Goal: Task Accomplishment & Management: Use online tool/utility

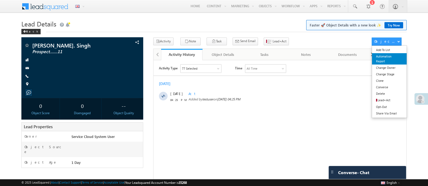
click at [387, 61] on link "Automation Report" at bounding box center [389, 58] width 35 height 11
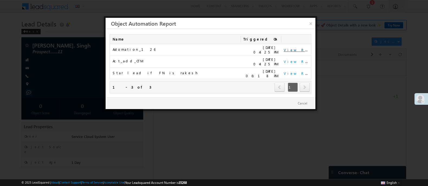
click at [291, 50] on link "View Report" at bounding box center [300, 50] width 34 height 5
click at [296, 59] on link "View Report" at bounding box center [300, 61] width 34 height 5
click at [293, 71] on link "View Report" at bounding box center [300, 73] width 34 height 5
click at [312, 24] on link "×" at bounding box center [310, 22] width 9 height 9
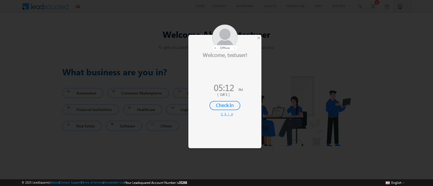
click at [224, 112] on div "Skip" at bounding box center [225, 114] width 8 height 5
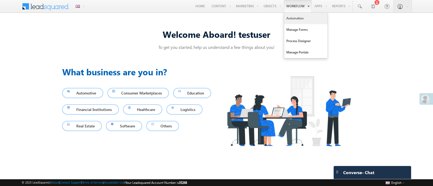
click at [294, 17] on link "Automation" at bounding box center [305, 18] width 43 height 11
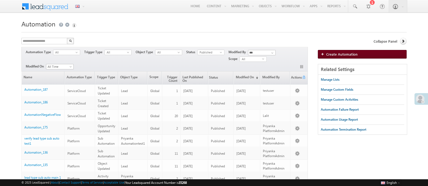
click at [349, 55] on span "Create Automation" at bounding box center [341, 54] width 31 height 5
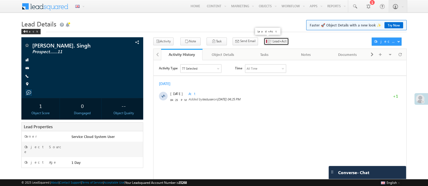
click at [272, 39] on span "Lead+Act" at bounding box center [279, 41] width 14 height 5
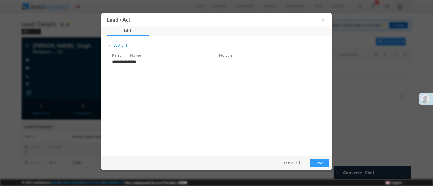
click at [226, 64] on textarea at bounding box center [269, 61] width 100 height 6
type textarea "***"
click at [321, 161] on button "Save" at bounding box center [319, 163] width 19 height 8
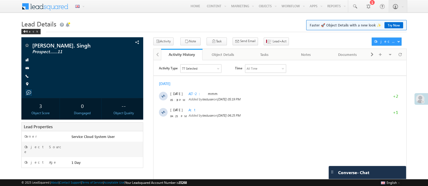
click at [196, 65] on div "77 Selected" at bounding box center [200, 68] width 41 height 8
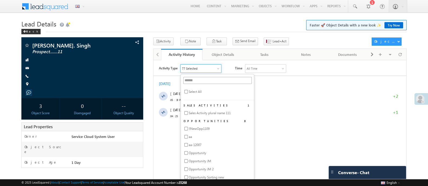
click at [194, 91] on span "Select All" at bounding box center [194, 91] width 13 height 5
click at [176, 81] on div "[DATE]" at bounding box center [168, 83] width 18 height 5
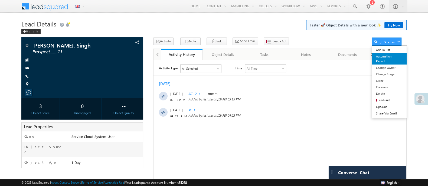
click at [381, 59] on link "Automation Report" at bounding box center [389, 58] width 35 height 11
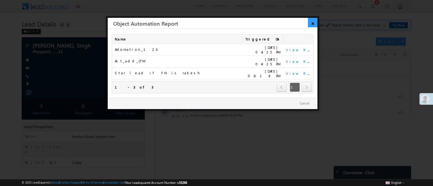
click at [317, 21] on link "×" at bounding box center [312, 22] width 9 height 9
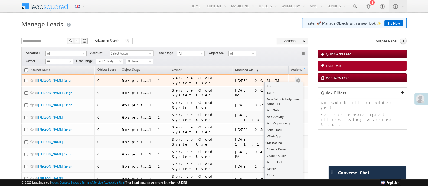
click at [294, 81] on div at bounding box center [298, 81] width 9 height 6
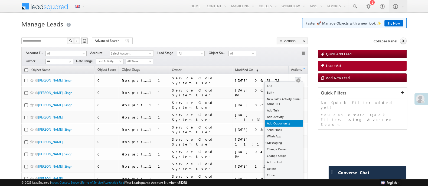
click at [281, 125] on link "Add Opportunity" at bounding box center [284, 123] width 38 height 6
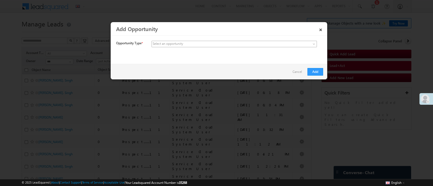
click at [226, 45] on span at bounding box center [223, 44] width 143 height 5
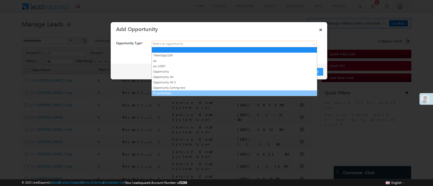
click at [184, 93] on link "PriyankaOpp1" at bounding box center [234, 93] width 165 height 5
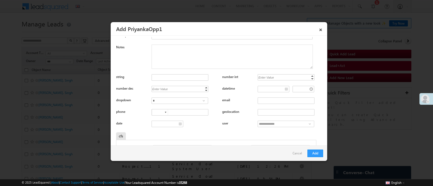
scroll to position [139, 0]
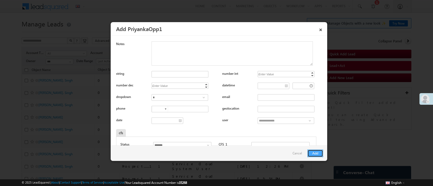
click at [317, 152] on button "Add" at bounding box center [315, 154] width 16 height 8
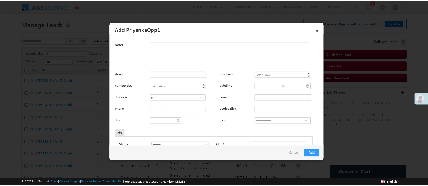
scroll to position [0, 0]
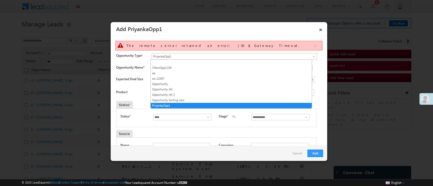
click at [174, 57] on span "PriyankaOpp1" at bounding box center [223, 56] width 143 height 5
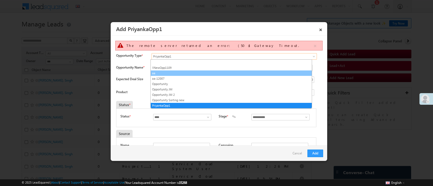
click at [161, 74] on link "aa" at bounding box center [231, 73] width 161 height 5
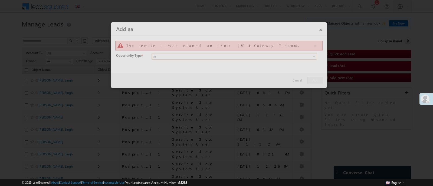
click at [319, 29] on div at bounding box center [219, 55] width 216 height 66
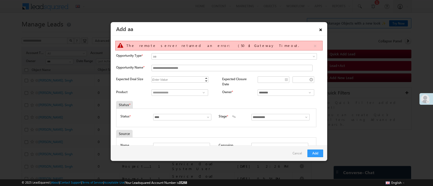
drag, startPoint x: 319, startPoint y: 29, endPoint x: 320, endPoint y: 26, distance: 3.3
click at [320, 26] on link "×" at bounding box center [320, 28] width 9 height 9
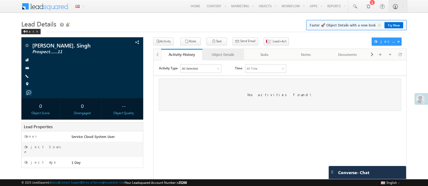
click at [221, 59] on link "Object Details" at bounding box center [222, 54] width 41 height 11
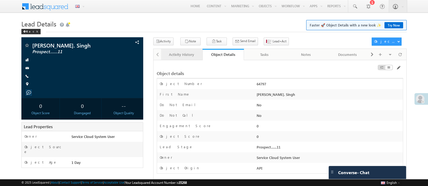
click at [180, 57] on div "Activity History" at bounding box center [181, 54] width 32 height 6
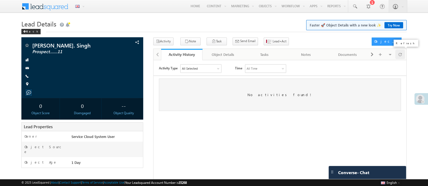
click at [400, 55] on span at bounding box center [399, 54] width 3 height 9
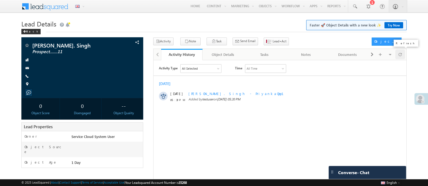
click at [401, 53] on span at bounding box center [399, 54] width 3 height 9
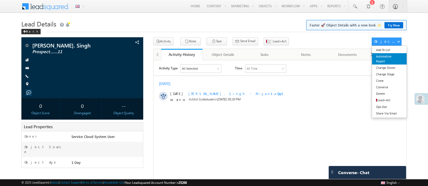
click at [387, 60] on link "Automation Report" at bounding box center [389, 58] width 35 height 11
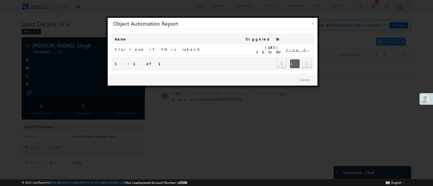
click at [299, 48] on link "View Report" at bounding box center [303, 50] width 34 height 5
click at [312, 24] on link "×" at bounding box center [312, 22] width 9 height 9
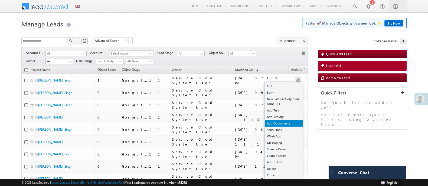
click at [286, 125] on link "Add Opportunity" at bounding box center [284, 123] width 38 height 6
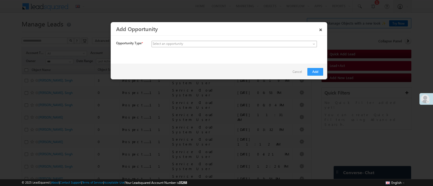
click at [208, 45] on span at bounding box center [223, 44] width 143 height 5
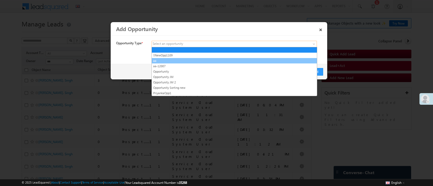
click at [189, 61] on link "aa" at bounding box center [234, 60] width 165 height 5
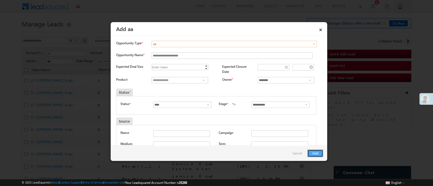
click at [317, 155] on button "Add" at bounding box center [315, 154] width 16 height 8
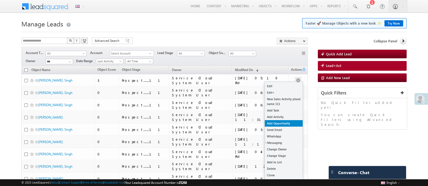
click at [283, 125] on link "Add Opportunity" at bounding box center [284, 123] width 38 height 6
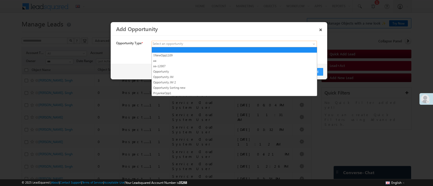
click at [225, 43] on span at bounding box center [223, 44] width 143 height 5
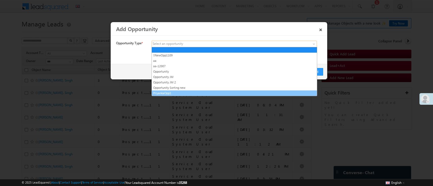
click at [180, 93] on link "PriyankaOpp1" at bounding box center [234, 93] width 165 height 5
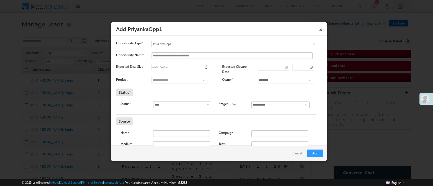
click at [197, 45] on span "PriyankaOpp1" at bounding box center [223, 44] width 143 height 5
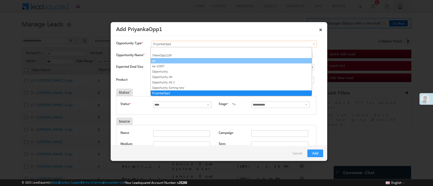
click at [170, 61] on link "aa" at bounding box center [231, 60] width 161 height 5
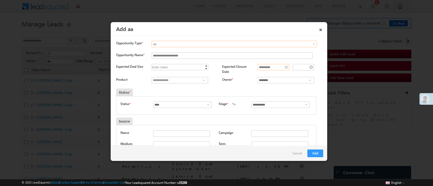
click at [266, 71] on input "**********" at bounding box center [274, 67] width 32 height 6
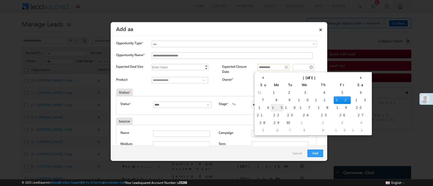
click at [271, 108] on td "15" at bounding box center [277, 108] width 13 height 8
type input "**********"
type input "********"
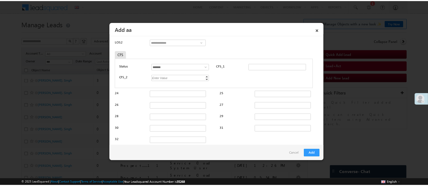
scroll to position [207, 0]
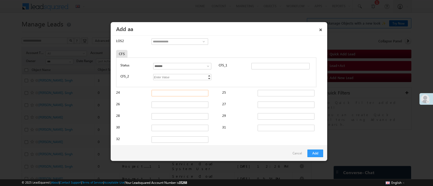
click at [169, 95] on input "24" at bounding box center [179, 93] width 57 height 6
type input "****"
click at [316, 152] on button "Add" at bounding box center [315, 154] width 16 height 8
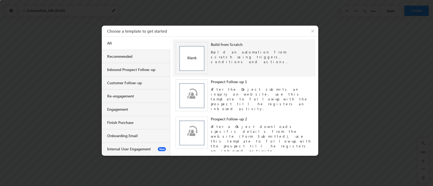
click at [228, 47] on div "Build from Scratch" at bounding box center [262, 44] width 102 height 5
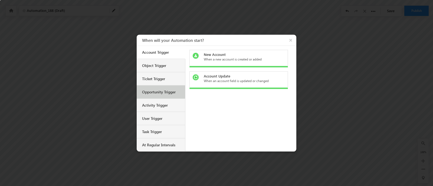
click at [153, 94] on div "Opportunity Trigger" at bounding box center [161, 92] width 39 height 5
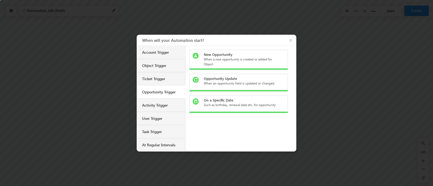
click at [239, 56] on div "New Opportunity" at bounding box center [242, 54] width 76 height 5
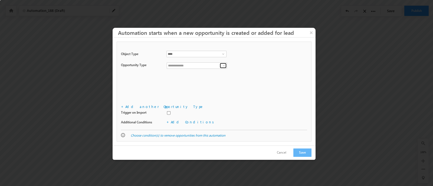
click at [223, 66] on span at bounding box center [224, 66] width 4 height 4
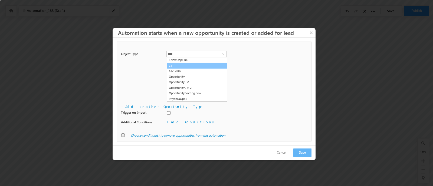
click at [216, 67] on link "aa" at bounding box center [197, 66] width 60 height 6
type input "**"
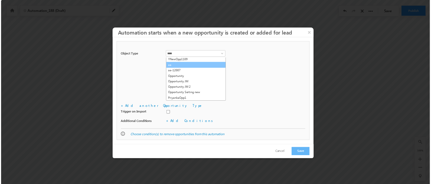
scroll to position [0, 0]
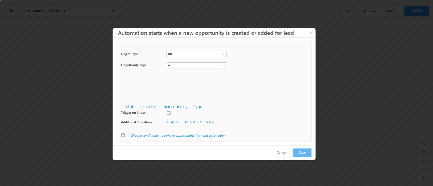
click at [238, 102] on div "**********" at bounding box center [214, 86] width 195 height 88
click at [299, 152] on button "Save" at bounding box center [302, 153] width 18 height 8
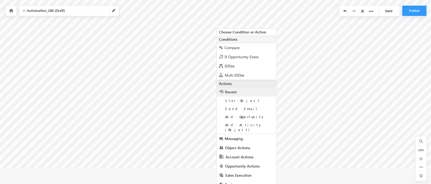
scroll to position [18, 0]
click at [242, 164] on span "Opportunity Actions" at bounding box center [242, 166] width 35 height 5
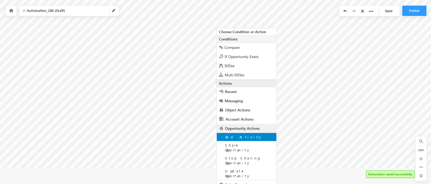
click at [238, 139] on span "Add Activity" at bounding box center [243, 137] width 37 height 5
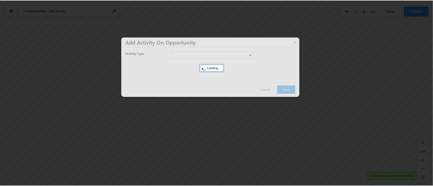
scroll to position [0, 0]
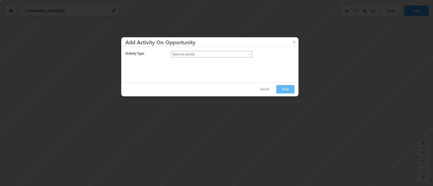
click at [246, 57] on body "Your session has expired. Please click here to login again. Another user is edi…" at bounding box center [216, 67] width 433 height 135
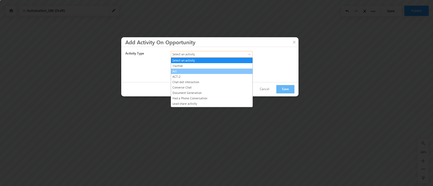
click at [204, 70] on link "Act" at bounding box center [211, 71] width 81 height 5
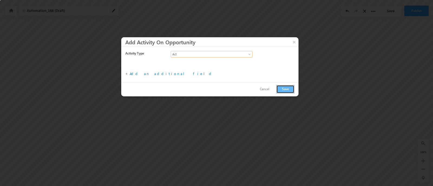
click at [283, 92] on button "Save" at bounding box center [285, 89] width 18 height 8
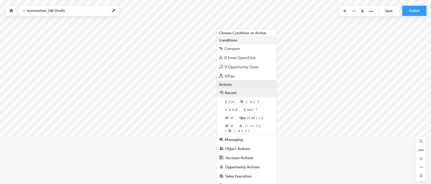
scroll to position [50, 0]
click at [237, 75] on div "If/Else" at bounding box center [247, 75] width 60 height 9
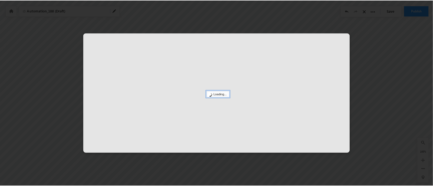
scroll to position [0, 0]
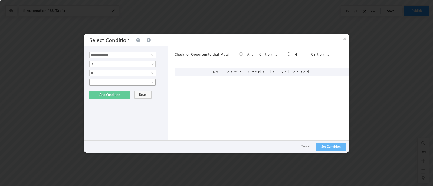
click at [147, 83] on span at bounding box center [119, 82] width 59 height 5
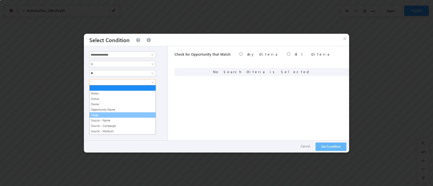
click at [122, 113] on link "Stage" at bounding box center [123, 115] width 66 height 5
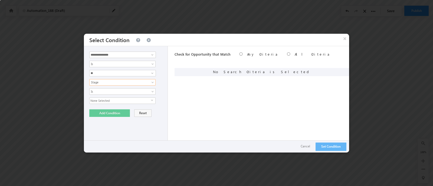
click at [110, 102] on span "None Selected" at bounding box center [120, 101] width 61 height 6
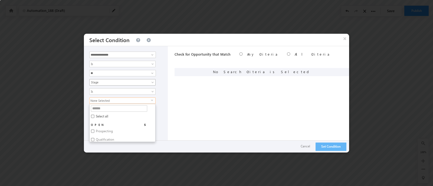
click at [115, 81] on span "Stage" at bounding box center [119, 82] width 59 height 5
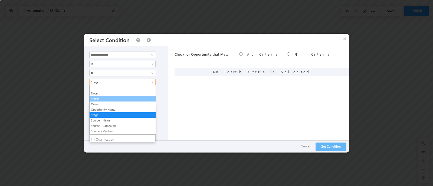
click at [104, 100] on link "Status" at bounding box center [123, 99] width 66 height 5
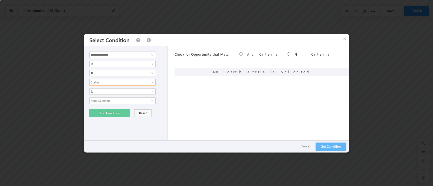
click at [119, 100] on span "None Selected" at bounding box center [120, 101] width 61 height 6
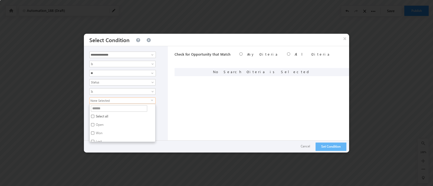
click at [100, 124] on label "Open" at bounding box center [99, 126] width 19 height 8
drag, startPoint x: 171, startPoint y: 119, endPoint x: 152, endPoint y: 126, distance: 20.4
click at [171, 119] on div "**********" at bounding box center [216, 99] width 265 height 107
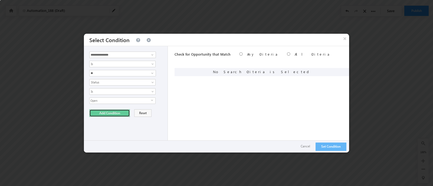
click at [110, 115] on button "Add Condition" at bounding box center [109, 114] width 41 height 8
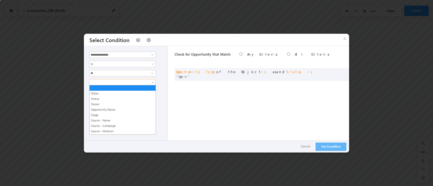
click at [149, 82] on link at bounding box center [122, 82] width 66 height 6
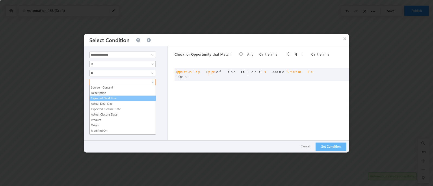
scroll to position [55, 0]
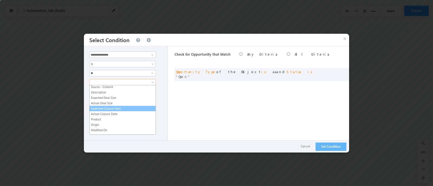
click at [120, 106] on link "Expected Closure Date" at bounding box center [123, 108] width 66 height 5
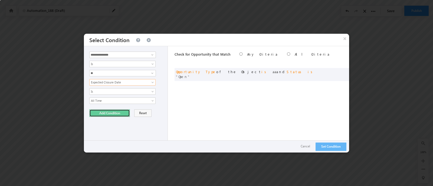
click at [109, 111] on button "Add Condition" at bounding box center [109, 114] width 41 height 8
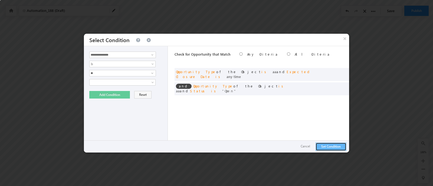
click at [323, 144] on button "Set Condition" at bounding box center [330, 147] width 31 height 8
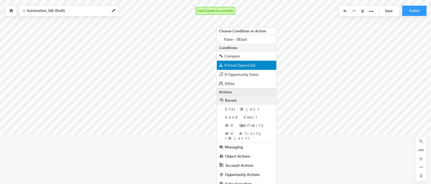
scroll to position [59, 0]
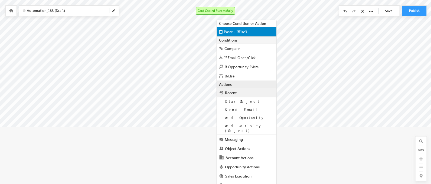
click at [244, 33] on span "Paste - IfElse3" at bounding box center [235, 31] width 23 height 5
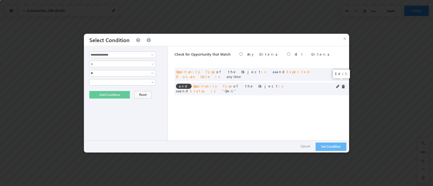
click at [338, 85] on span at bounding box center [338, 87] width 4 height 4
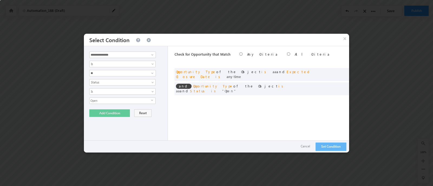
click at [144, 100] on span "Open" at bounding box center [120, 101] width 61 height 6
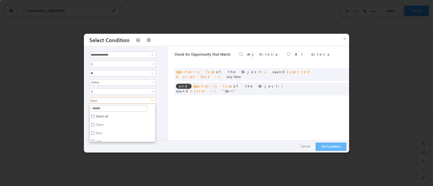
click at [97, 122] on label "Open" at bounding box center [99, 126] width 19 height 8
click at [99, 134] on label "Won" at bounding box center [99, 134] width 18 height 8
click at [181, 119] on div "**********" at bounding box center [261, 99] width 174 height 107
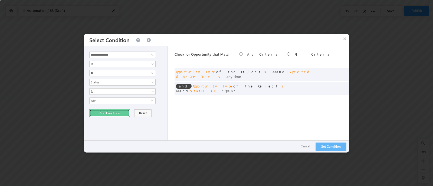
click at [105, 111] on button "Add Condition" at bounding box center [109, 114] width 41 height 8
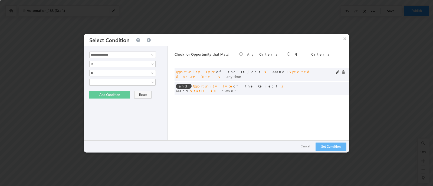
click at [345, 72] on div at bounding box center [342, 73] width 12 height 5
click at [344, 72] on span at bounding box center [343, 73] width 4 height 4
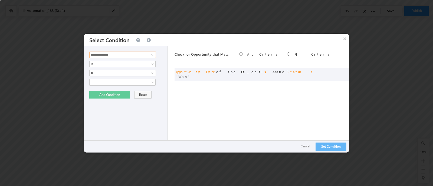
click at [116, 53] on input "**********" at bounding box center [122, 55] width 67 height 6
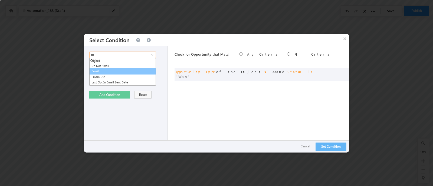
click at [98, 71] on link "Email" at bounding box center [122, 71] width 67 height 6
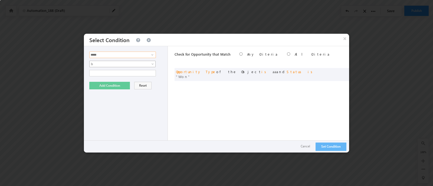
type input "*****"
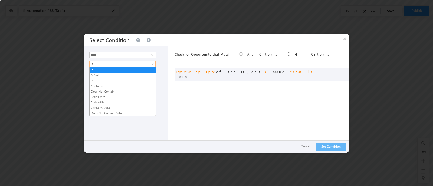
click at [100, 63] on span "Is" at bounding box center [119, 64] width 59 height 5
click at [101, 109] on link "Contains Data" at bounding box center [123, 107] width 66 height 5
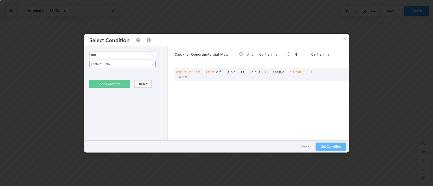
click at [101, 63] on span "Contains Data" at bounding box center [119, 64] width 59 height 5
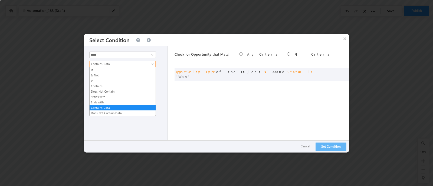
click at [179, 102] on div "**********" at bounding box center [261, 99] width 174 height 107
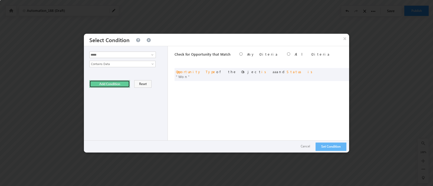
click at [114, 81] on button "Add Condition" at bounding box center [109, 84] width 41 height 8
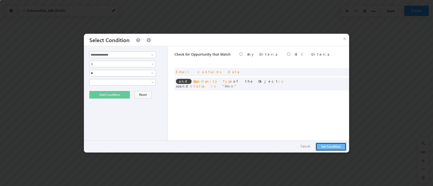
click at [332, 147] on button "Set Condition" at bounding box center [330, 147] width 31 height 8
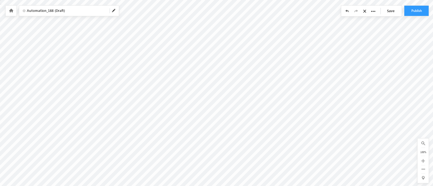
click at [396, 9] on link "Save" at bounding box center [391, 11] width 19 height 10
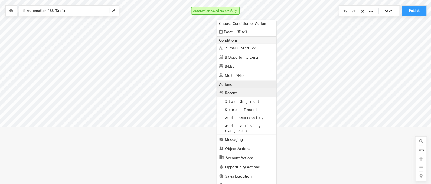
scroll to position [9, 0]
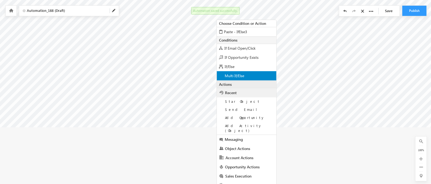
click at [245, 75] on div "Multi If/Else" at bounding box center [247, 75] width 60 height 9
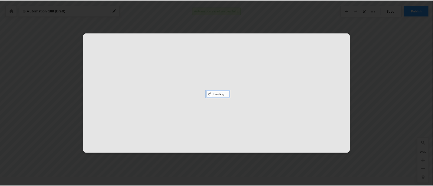
scroll to position [8, 0]
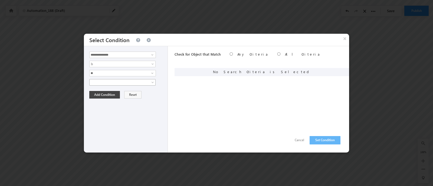
click at [149, 82] on link at bounding box center [122, 82] width 66 height 6
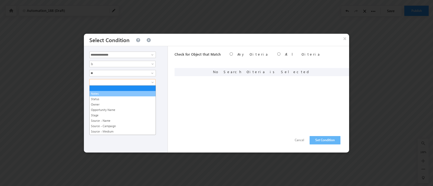
click at [120, 95] on link "Notes" at bounding box center [123, 93] width 66 height 5
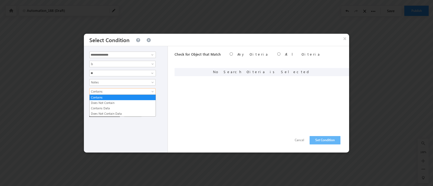
click at [113, 90] on span "Contains" at bounding box center [119, 91] width 59 height 5
click at [108, 106] on link "Contains Data" at bounding box center [123, 108] width 66 height 5
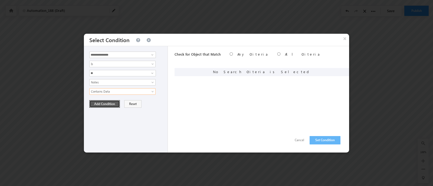
click at [107, 105] on button "Add Condition" at bounding box center [104, 104] width 31 height 8
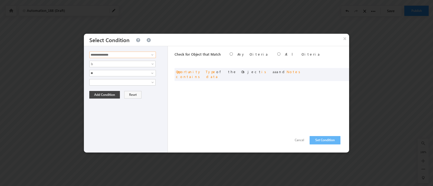
click at [139, 54] on input "**********" at bounding box center [122, 55] width 67 height 6
click at [116, 70] on link "Created On" at bounding box center [122, 71] width 67 height 6
type input "**********"
click at [112, 85] on button "Add Condition" at bounding box center [104, 86] width 31 height 8
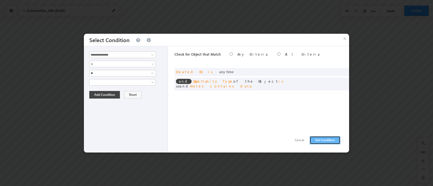
click at [322, 141] on button "Set Condition" at bounding box center [324, 140] width 31 height 8
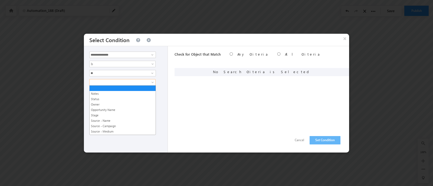
click at [149, 79] on link at bounding box center [122, 82] width 66 height 6
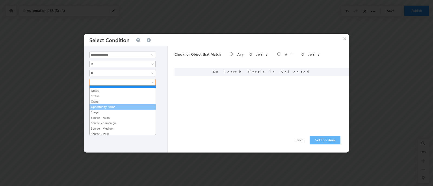
click at [122, 106] on link "Opportunity Name" at bounding box center [123, 107] width 66 height 5
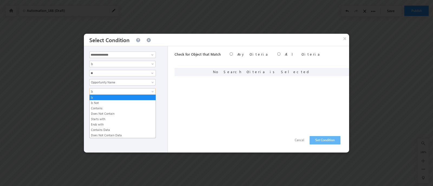
click at [106, 90] on span "Is" at bounding box center [119, 91] width 59 height 5
click at [100, 107] on link "Contains" at bounding box center [123, 108] width 66 height 5
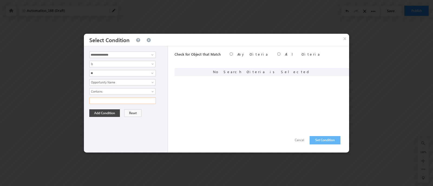
click at [98, 103] on input "text" at bounding box center [122, 101] width 67 height 6
type input "****"
click at [101, 113] on button "Add Condition" at bounding box center [104, 114] width 31 height 8
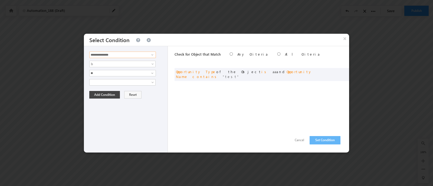
click at [124, 55] on input "**********" at bounding box center [122, 55] width 67 height 6
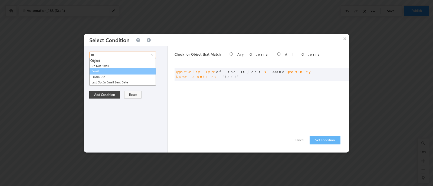
click at [101, 72] on link "Email" at bounding box center [122, 71] width 67 height 6
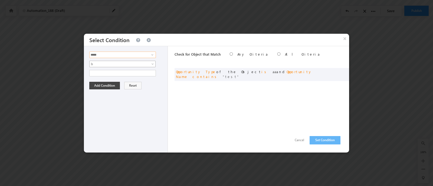
type input "*****"
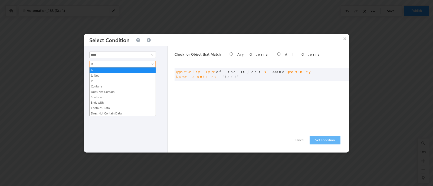
click at [100, 65] on span "Is" at bounding box center [119, 64] width 59 height 5
click at [104, 108] on link "Contains Data" at bounding box center [123, 108] width 66 height 5
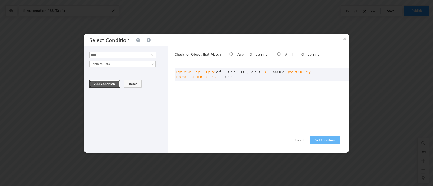
click at [102, 83] on button "Add Condition" at bounding box center [104, 84] width 31 height 8
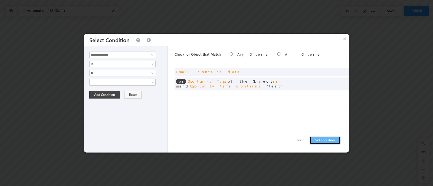
click at [321, 140] on button "Set Condition" at bounding box center [324, 140] width 31 height 8
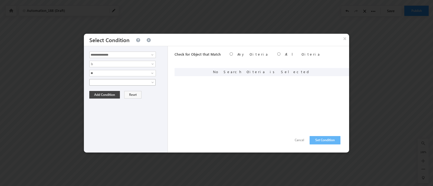
click at [153, 81] on span at bounding box center [153, 83] width 4 height 4
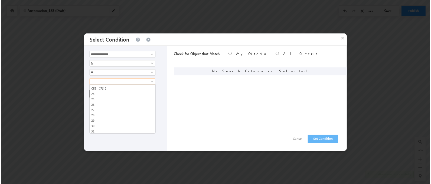
scroll to position [172, 0]
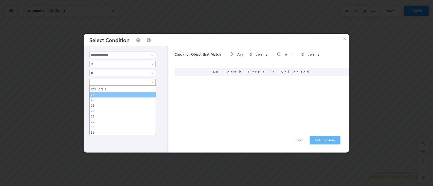
click at [102, 93] on link "24" at bounding box center [123, 95] width 66 height 5
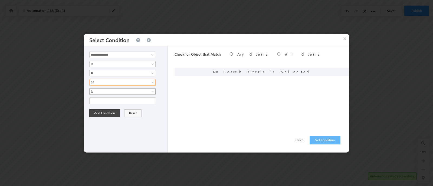
click at [107, 90] on span "Is" at bounding box center [119, 91] width 59 height 5
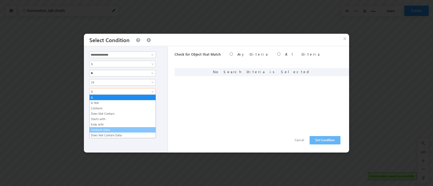
click at [105, 129] on link "Contains Data" at bounding box center [123, 130] width 66 height 5
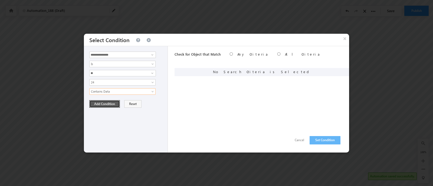
click at [96, 106] on button "Add Condition" at bounding box center [104, 104] width 31 height 8
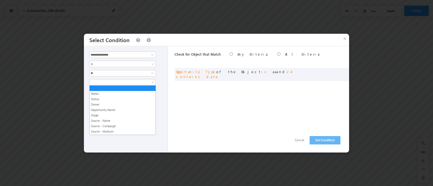
click at [151, 83] on span at bounding box center [153, 83] width 4 height 4
click at [124, 108] on link "Opportunity Name" at bounding box center [123, 110] width 66 height 5
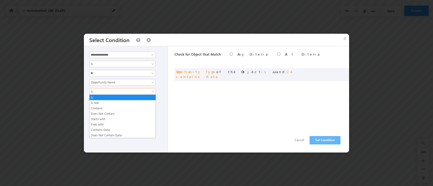
click at [111, 89] on span "Is" at bounding box center [119, 91] width 59 height 5
click at [103, 133] on li "Does Not Contain Data" at bounding box center [123, 135] width 66 height 5
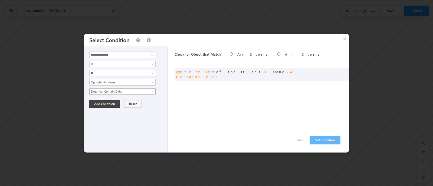
click at [115, 91] on span "Does Not Contain Data" at bounding box center [119, 91] width 59 height 5
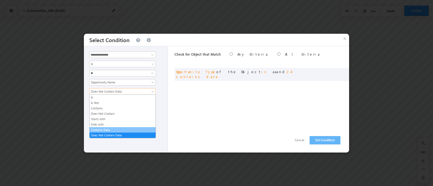
click at [107, 130] on link "Contains Data" at bounding box center [123, 130] width 66 height 5
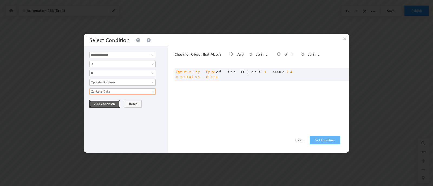
click at [107, 102] on button "Add Condition" at bounding box center [104, 104] width 31 height 8
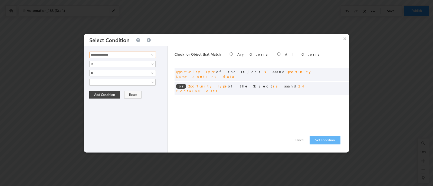
click at [119, 55] on input "**********" at bounding box center [122, 55] width 67 height 6
click at [104, 67] on link "First Name" at bounding box center [122, 66] width 67 height 6
type input "**********"
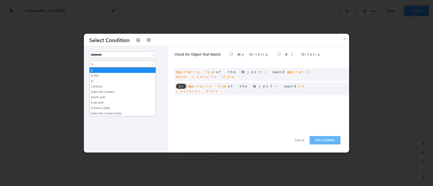
click at [106, 66] on link "Is" at bounding box center [122, 64] width 66 height 6
click at [108, 106] on link "Contains Data" at bounding box center [123, 108] width 66 height 5
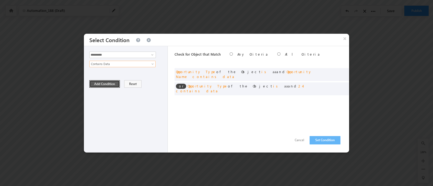
click at [101, 81] on button "Add Condition" at bounding box center [104, 84] width 31 height 8
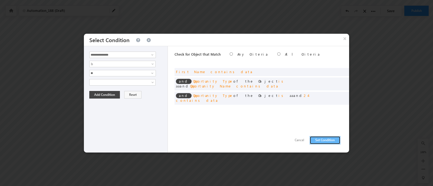
click at [324, 138] on button "Set Condition" at bounding box center [324, 140] width 31 height 8
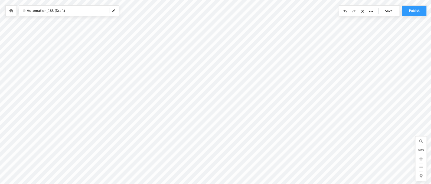
click at [391, 11] on link "Save" at bounding box center [389, 11] width 19 height 10
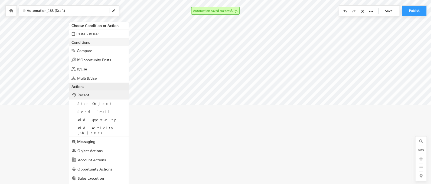
scroll to position [90, 0]
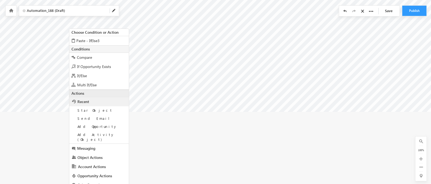
scroll to position [91, 0]
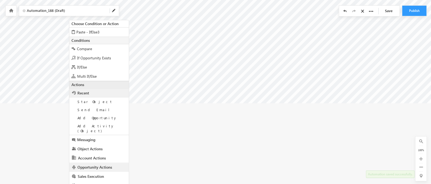
click at [91, 165] on span "Opportunity Actions" at bounding box center [94, 167] width 35 height 5
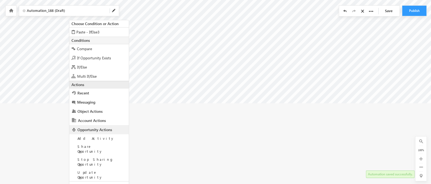
scroll to position [93, 0]
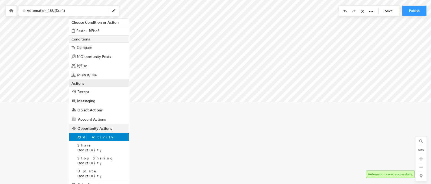
click at [89, 137] on span "Add Activity" at bounding box center [95, 137] width 37 height 5
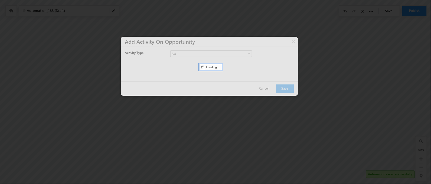
scroll to position [8, 0]
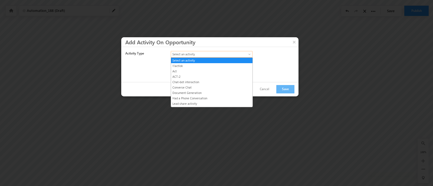
click at [252, 56] on link "Select an activity" at bounding box center [212, 54] width 82 height 6
click at [216, 75] on link "ACT-2" at bounding box center [211, 76] width 81 height 5
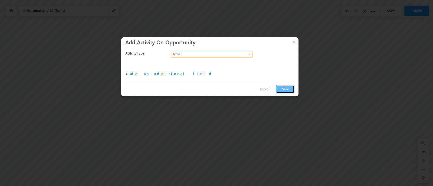
click at [284, 88] on button "Save" at bounding box center [285, 89] width 18 height 8
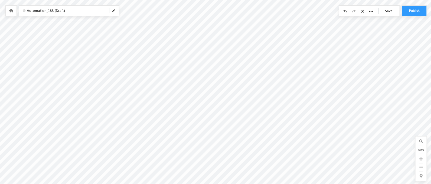
scroll to position [8, 111]
click at [391, 12] on link "Save" at bounding box center [389, 11] width 19 height 10
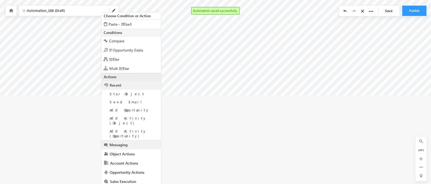
scroll to position [99, 111]
click at [122, 151] on span "Object Actions" at bounding box center [122, 153] width 25 height 5
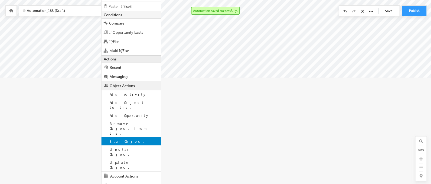
click at [141, 138] on div "Star Object" at bounding box center [131, 142] width 60 height 8
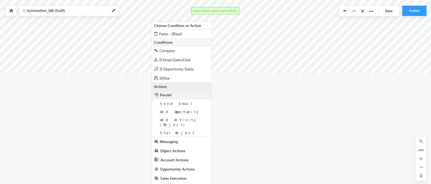
scroll to position [123, 111]
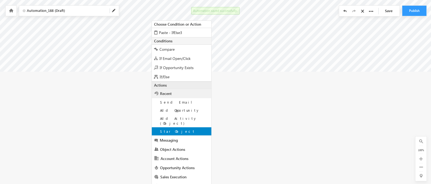
click at [171, 129] on span "Star Object" at bounding box center [177, 131] width 35 height 5
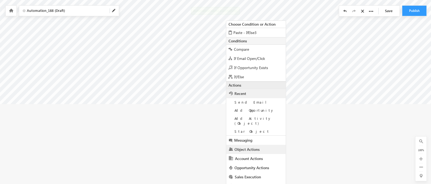
scroll to position [123, 111]
click at [254, 147] on span "Object Actions" at bounding box center [246, 149] width 25 height 5
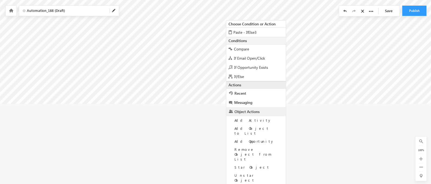
scroll to position [149, 111]
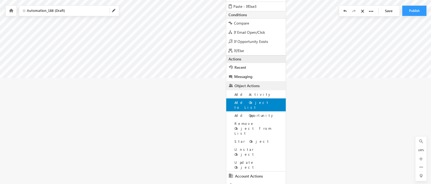
click at [246, 103] on span "Add Object to List" at bounding box center [251, 104] width 35 height 9
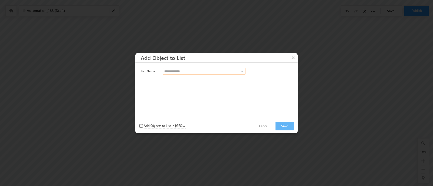
click at [234, 72] on input at bounding box center [204, 71] width 82 height 6
click at [240, 71] on span at bounding box center [242, 71] width 4 height 4
click at [212, 77] on link "< Create New List >" at bounding box center [204, 78] width 83 height 6
type input "**********"
click at [194, 88] on input "text" at bounding box center [204, 86] width 83 height 6
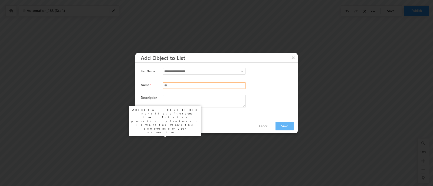
type input "**"
click at [166, 126] on label "Add Objects to List in Async" at bounding box center [165, 126] width 42 height 5
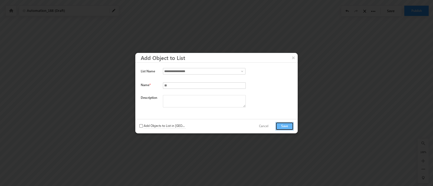
click at [283, 128] on button "Save" at bounding box center [284, 126] width 18 height 8
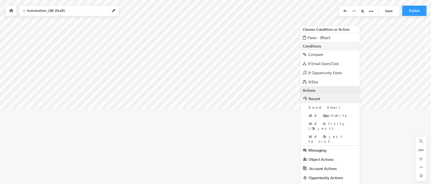
scroll to position [123, 111]
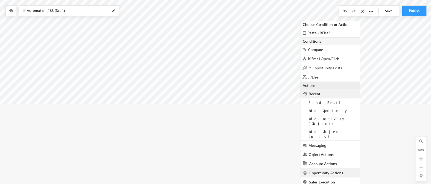
click at [327, 171] on span "Opportunity Actions" at bounding box center [325, 173] width 35 height 5
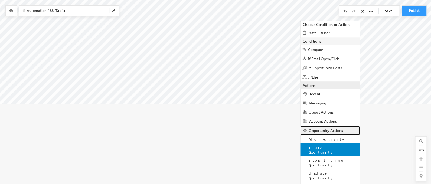
scroll to position [125, 111]
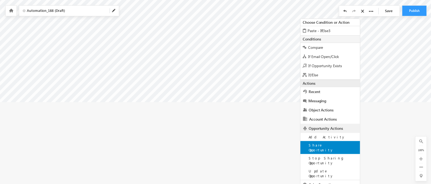
click at [322, 144] on span "Share Opportunity" at bounding box center [320, 147] width 25 height 9
type input "**"
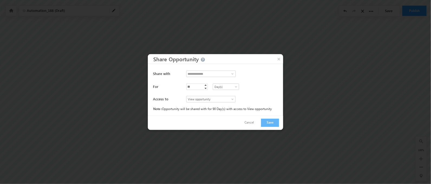
scroll to position [41, 111]
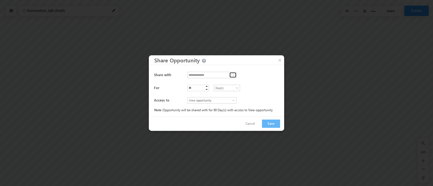
click at [229, 75] on link at bounding box center [232, 74] width 7 height 5
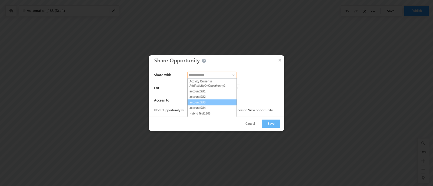
click at [217, 99] on link "account.SU3" at bounding box center [212, 102] width 50 height 6
type input "**********"
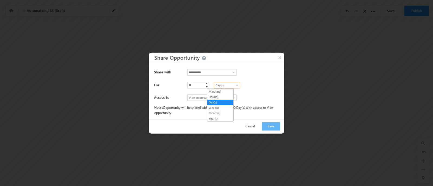
click at [214, 87] on span "Day(s)" at bounding box center [226, 85] width 25 height 5
click at [214, 90] on link "Minute(s)" at bounding box center [220, 91] width 26 height 5
click at [197, 87] on input "**" at bounding box center [198, 85] width 22 height 6
type input "*"
click at [266, 123] on button "Save" at bounding box center [271, 127] width 18 height 8
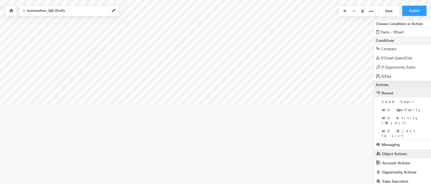
click at [391, 150] on link "Object Actions" at bounding box center [404, 154] width 60 height 9
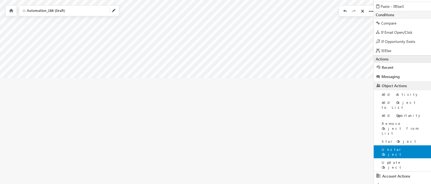
click at [398, 147] on span "Unstar Object" at bounding box center [392, 151] width 20 height 9
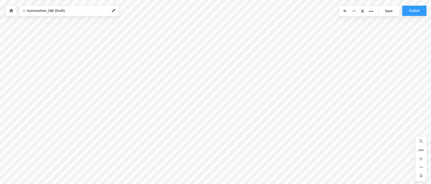
scroll to position [43, 111]
click at [383, 8] on link "Save" at bounding box center [389, 11] width 19 height 10
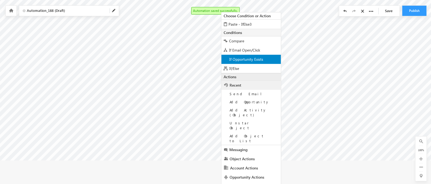
scroll to position [67, 80]
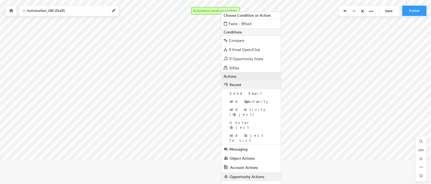
click at [240, 174] on span "Opportunity Actions" at bounding box center [246, 176] width 35 height 5
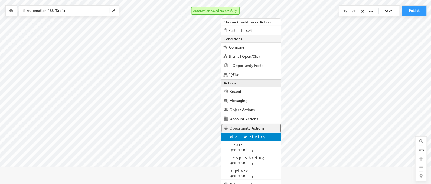
scroll to position [60, 80]
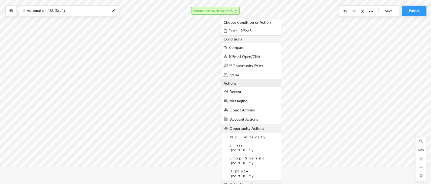
click at [252, 183] on span "Sales Execution" at bounding box center [243, 185] width 26 height 5
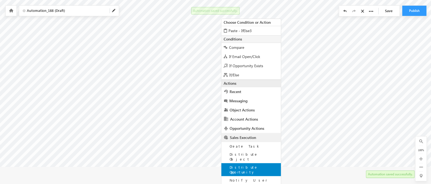
click at [251, 165] on span "Distribute Opportunity" at bounding box center [243, 169] width 28 height 9
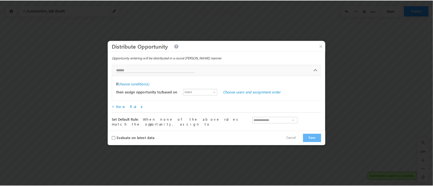
scroll to position [41, 80]
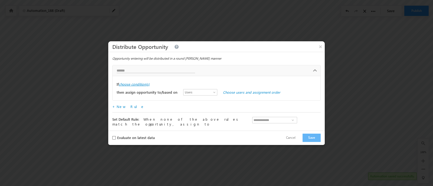
click at [145, 85] on label "choose condition(s)" at bounding box center [134, 84] width 31 height 5
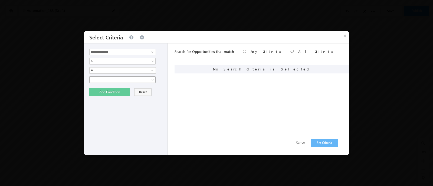
click at [148, 77] on span at bounding box center [119, 79] width 59 height 5
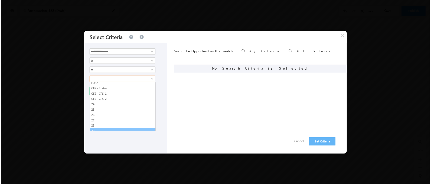
scroll to position [159, 0]
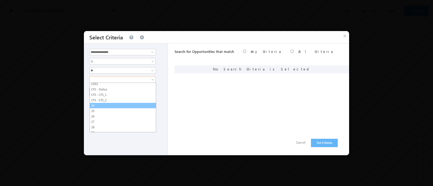
click at [104, 103] on link "24" at bounding box center [123, 105] width 66 height 5
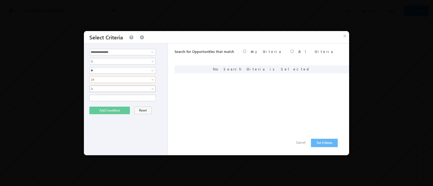
click at [106, 90] on span "Is" at bounding box center [119, 89] width 59 height 5
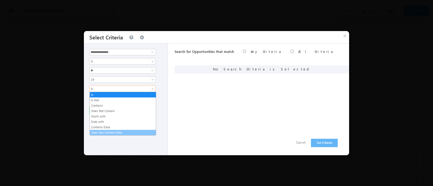
click at [108, 131] on link "Does Not Contain Data" at bounding box center [123, 132] width 66 height 5
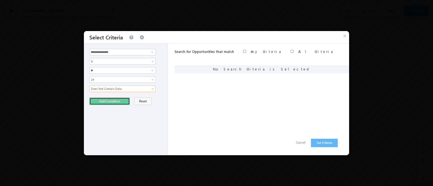
click at [104, 99] on button "Add Condition" at bounding box center [109, 102] width 41 height 8
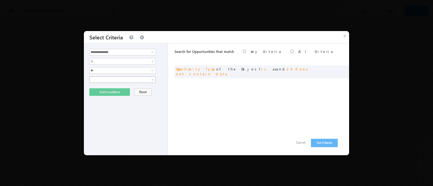
click at [151, 80] on span at bounding box center [153, 81] width 4 height 4
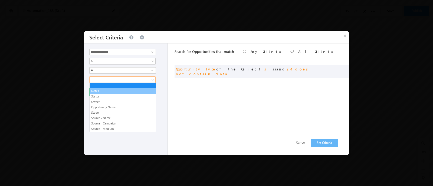
click at [122, 93] on link "Notes" at bounding box center [123, 91] width 66 height 5
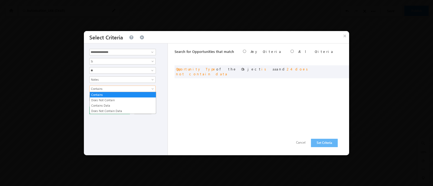
click at [138, 89] on span "Contains" at bounding box center [119, 89] width 59 height 5
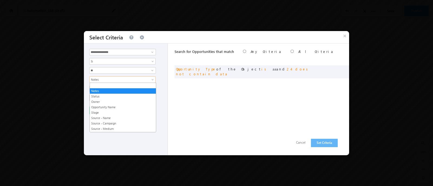
click at [111, 77] on span "Notes" at bounding box center [119, 79] width 59 height 5
click at [115, 90] on link "Notes" at bounding box center [123, 91] width 66 height 5
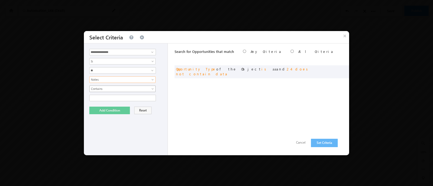
click at [113, 88] on span "Contains" at bounding box center [119, 89] width 59 height 5
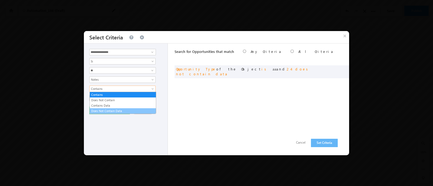
click at [112, 109] on link "Does Not Contain Data" at bounding box center [123, 111] width 66 height 5
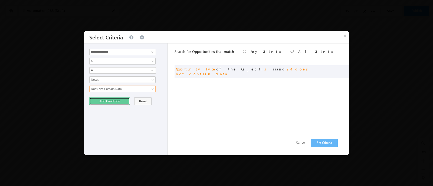
click at [109, 99] on button "Add Condition" at bounding box center [109, 102] width 41 height 8
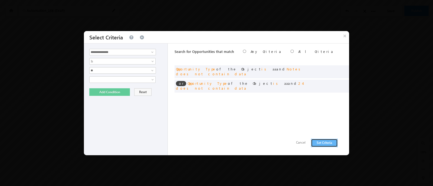
click at [324, 143] on button "Set Criteria" at bounding box center [324, 143] width 27 height 8
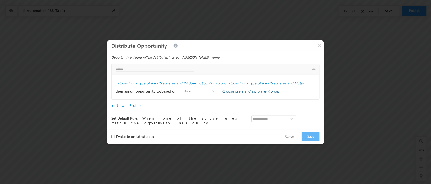
click at [222, 92] on link "Choose users and assignment order" at bounding box center [250, 91] width 57 height 5
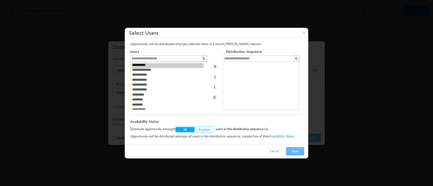
click at [144, 85] on option "**********" at bounding box center [167, 85] width 72 height 5
select select "**********"
click at [214, 78] on img at bounding box center [215, 77] width 6 height 6
select select
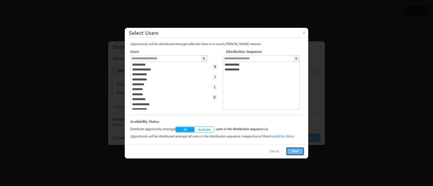
click at [298, 155] on button "Save" at bounding box center [295, 151] width 18 height 8
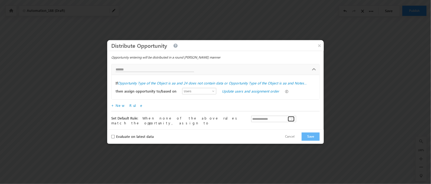
click at [294, 118] on span at bounding box center [291, 119] width 4 height 4
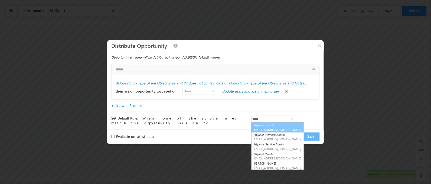
click at [286, 126] on link "Priyanka Hybrid PriyankaHybrid.35268@lsqdev.in" at bounding box center [277, 128] width 53 height 10
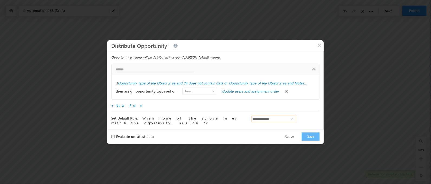
type input "**********"
click at [139, 135] on label "Evaluate on latest data" at bounding box center [135, 136] width 38 height 5
click at [313, 137] on button "Save" at bounding box center [310, 137] width 18 height 8
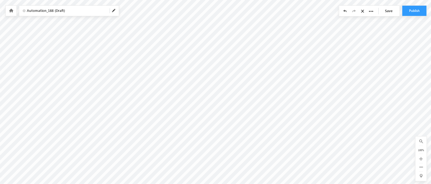
click at [389, 7] on link "Save" at bounding box center [389, 11] width 19 height 10
click at [412, 10] on button "Publish" at bounding box center [414, 11] width 24 height 10
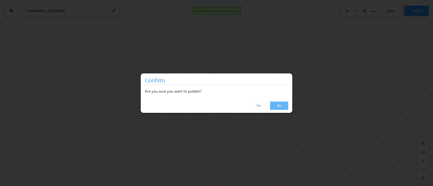
click at [279, 105] on link "Yes" at bounding box center [279, 106] width 18 height 8
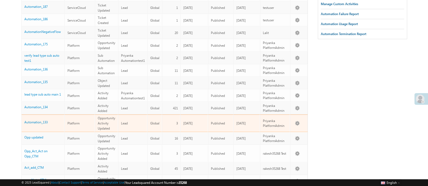
scroll to position [181, 0]
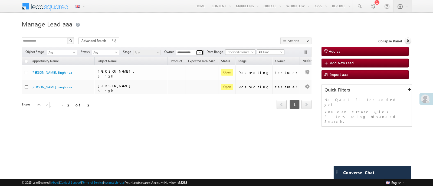
click at [199, 50] on link at bounding box center [199, 52] width 7 height 5
click at [198, 58] on link "Any" at bounding box center [190, 58] width 28 height 6
type input "***"
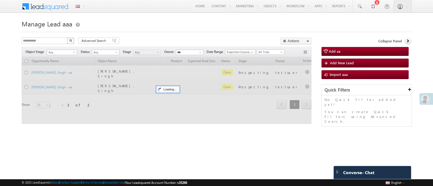
click at [198, 58] on div at bounding box center [167, 90] width 290 height 67
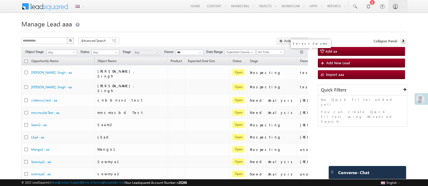
click at [302, 52] on button "button" at bounding box center [301, 52] width 5 height 5
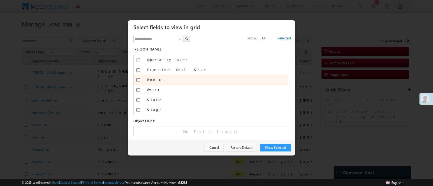
click at [150, 80] on label "Product" at bounding box center [217, 79] width 141 height 5
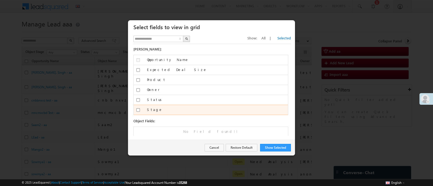
click at [151, 110] on label "Stage" at bounding box center [217, 109] width 141 height 5
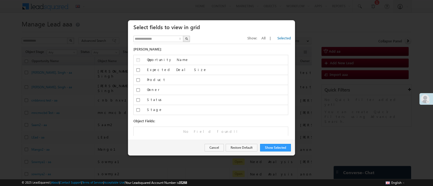
click at [257, 37] on span "Show:" at bounding box center [252, 38] width 10 height 5
click at [265, 38] on span "All" at bounding box center [263, 38] width 4 height 5
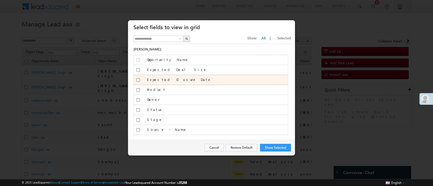
click at [174, 80] on label "Expected Closure Date" at bounding box center [217, 79] width 141 height 5
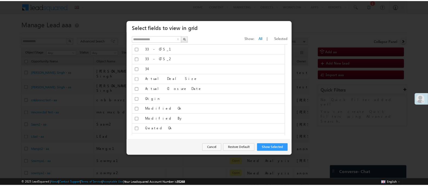
scroll to position [355, 0]
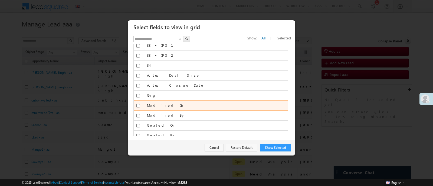
click at [164, 103] on label "Modified On" at bounding box center [217, 105] width 141 height 5
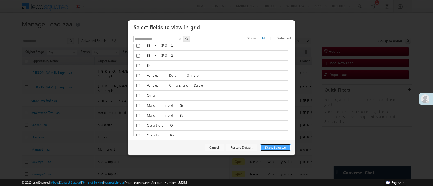
click at [276, 147] on button "Show Selected" at bounding box center [275, 148] width 31 height 8
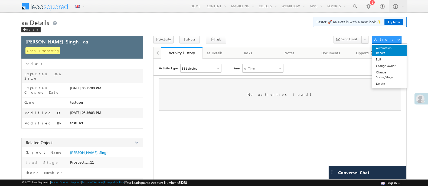
click at [389, 49] on link "Automation Report" at bounding box center [389, 50] width 35 height 11
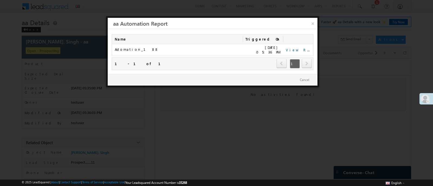
click at [292, 49] on link "View Report" at bounding box center [303, 50] width 34 height 5
click at [313, 22] on link "×" at bounding box center [312, 22] width 9 height 9
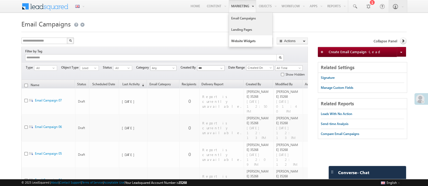
click at [240, 30] on link "Landing Pages" at bounding box center [250, 29] width 43 height 11
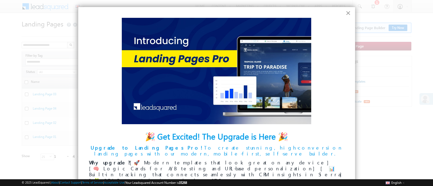
click at [345, 13] on button "×" at bounding box center [347, 13] width 5 height 9
